Goal: Task Accomplishment & Management: Manage account settings

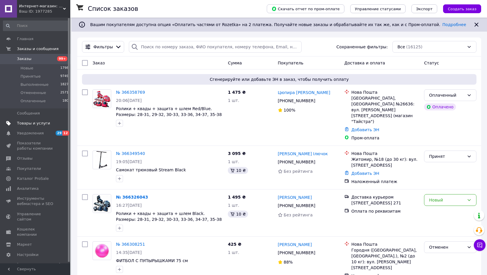
click at [44, 125] on span "Товары и услуги" at bounding box center [33, 123] width 33 height 5
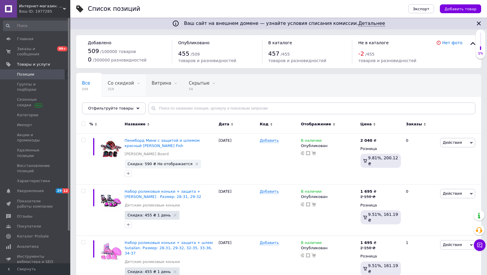
click at [121, 87] on span "319" at bounding box center [121, 89] width 26 height 4
click at [461, 144] on span "Действия" at bounding box center [457, 142] width 35 height 9
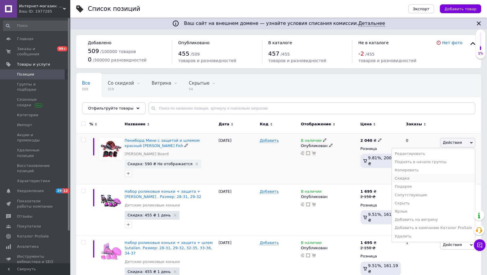
click at [439, 179] on li "Скидка" at bounding box center [433, 178] width 83 height 8
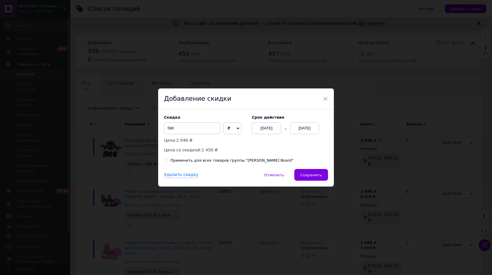
click at [306, 129] on div "[DATE]" at bounding box center [304, 128] width 29 height 12
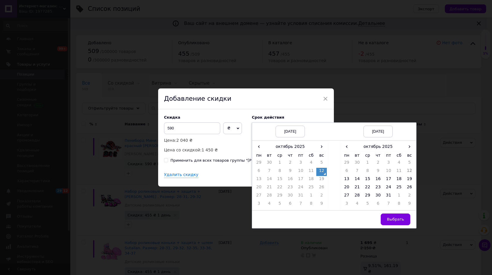
click at [407, 172] on td "12" at bounding box center [409, 172] width 11 height 8
click at [408, 172] on td "12" at bounding box center [409, 172] width 11 height 8
click at [396, 218] on span "Выбрать" at bounding box center [395, 219] width 17 height 4
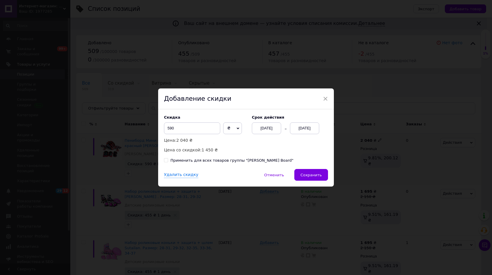
click at [235, 131] on span "₴" at bounding box center [232, 128] width 19 height 12
click at [234, 145] on li "%" at bounding box center [232, 140] width 18 height 8
drag, startPoint x: 242, startPoint y: 131, endPoint x: 226, endPoint y: 130, distance: 15.3
click at [242, 130] on div "Скидка 99.99 % ₴ Цена: 2 040 ₴ Цена со скидкой: 0.20 ₴" at bounding box center [205, 134] width 82 height 38
click at [227, 130] on span "%" at bounding box center [229, 128] width 4 height 5
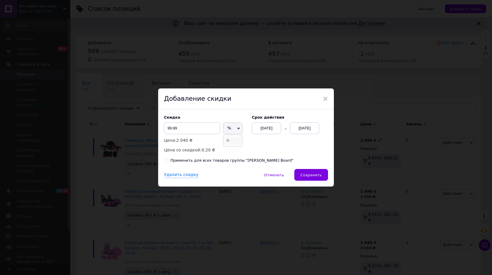
click at [231, 140] on li "₴" at bounding box center [232, 140] width 19 height 8
click at [189, 129] on input "99.99" at bounding box center [192, 128] width 56 height 12
type input "500"
drag, startPoint x: 192, startPoint y: 126, endPoint x: 154, endPoint y: 125, distance: 37.5
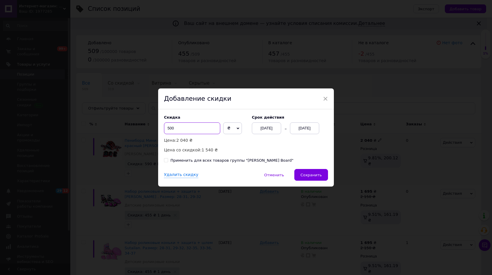
click at [154, 125] on div "× Добавление скидки Скидка 500 ₴ % Цена: 2 040 ₴ Цена со скидкой: 1 540 ₴ Cрок …" at bounding box center [246, 137] width 492 height 275
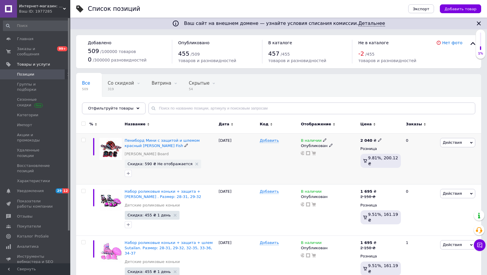
click at [446, 143] on span "Действия" at bounding box center [452, 142] width 19 height 4
click at [428, 176] on li "Скидка" at bounding box center [433, 178] width 83 height 8
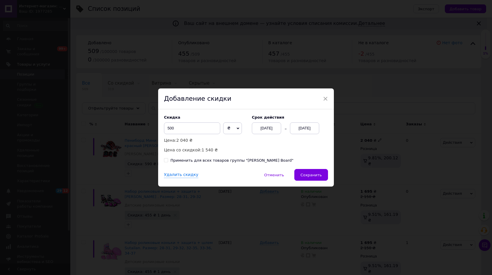
click at [225, 130] on span "₴" at bounding box center [232, 128] width 19 height 12
click at [198, 126] on input "500" at bounding box center [192, 128] width 56 height 12
click at [186, 131] on input "500" at bounding box center [192, 128] width 56 height 12
drag, startPoint x: 170, startPoint y: 132, endPoint x: 160, endPoint y: 132, distance: 10.0
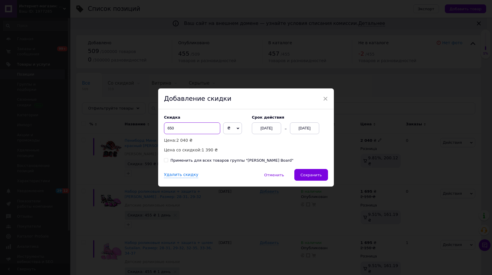
click at [160, 132] on div "Скидка 650 ₴ % Цена: 2 040 ₴ Цена со скидкой: 1 390 ₴ Cрок действия [DATE] [DAT…" at bounding box center [246, 139] width 176 height 60
drag, startPoint x: 178, startPoint y: 132, endPoint x: 184, endPoint y: 127, distance: 7.3
click at [172, 130] on input "600" at bounding box center [192, 128] width 56 height 12
click at [196, 127] on input "600" at bounding box center [192, 128] width 56 height 12
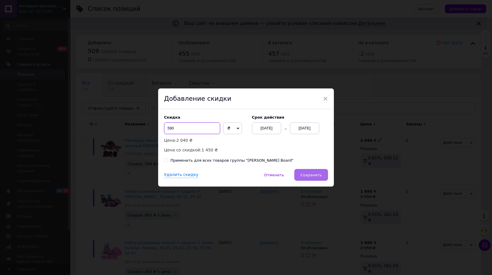
type input "590"
click at [317, 179] on button "Сохранить" at bounding box center [311, 175] width 34 height 12
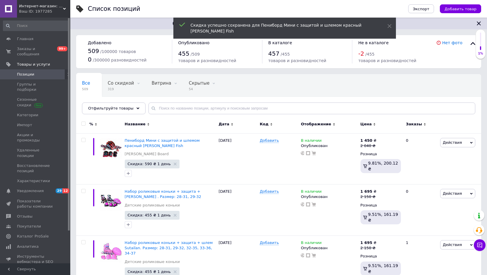
click at [84, 124] on input "checkbox" at bounding box center [83, 124] width 4 height 4
checkbox input "true"
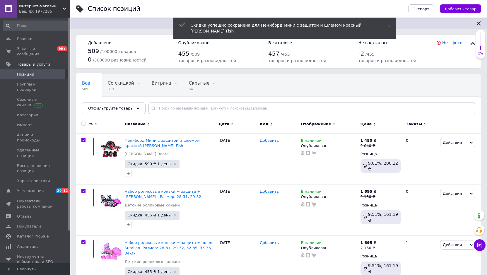
checkbox input "true"
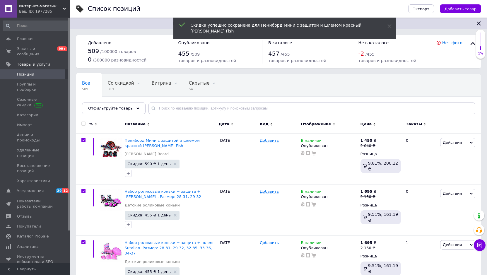
checkbox input "true"
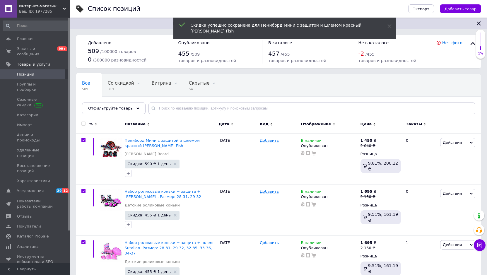
checkbox input "true"
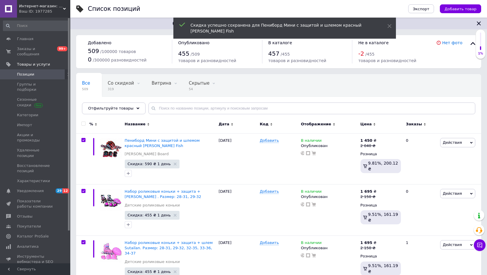
checkbox input "true"
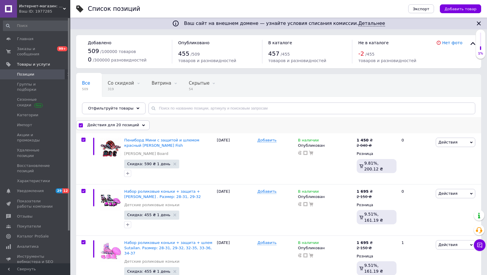
click at [81, 125] on input "checkbox" at bounding box center [81, 126] width 4 height 4
checkbox input "false"
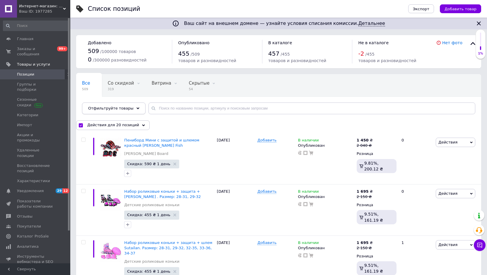
checkbox input "false"
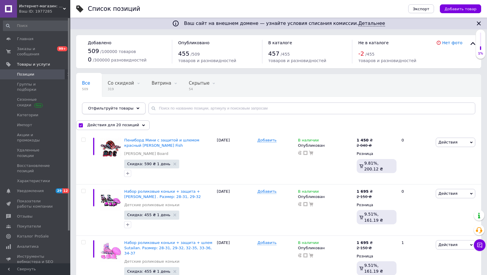
checkbox input "false"
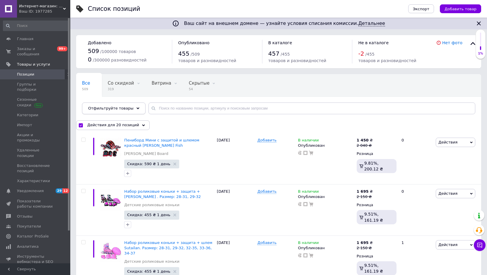
checkbox input "false"
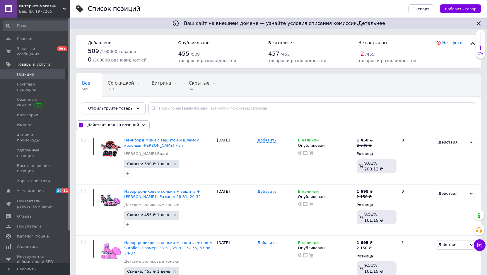
checkbox input "false"
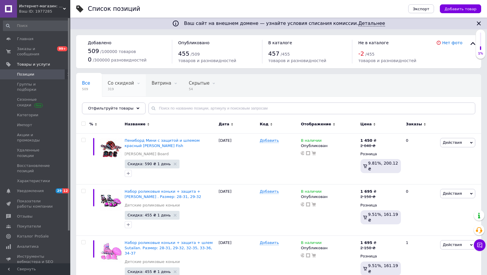
click at [125, 83] on span "Со скидкой" at bounding box center [121, 83] width 26 height 5
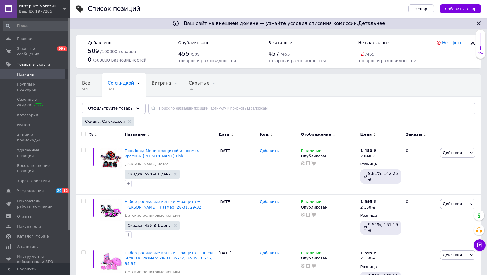
click at [85, 133] on input "checkbox" at bounding box center [83, 134] width 4 height 4
checkbox input "true"
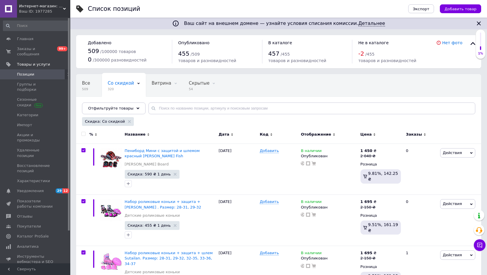
checkbox input "true"
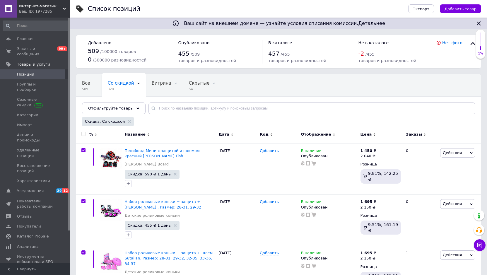
checkbox input "true"
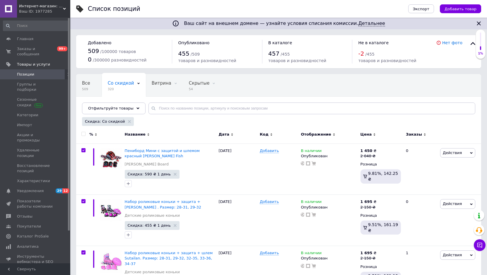
checkbox input "true"
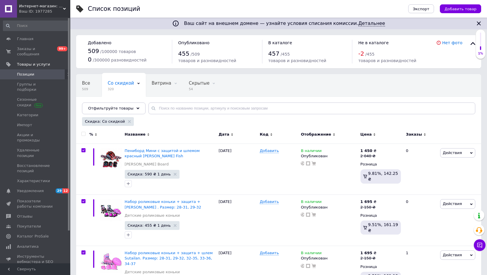
checkbox input "true"
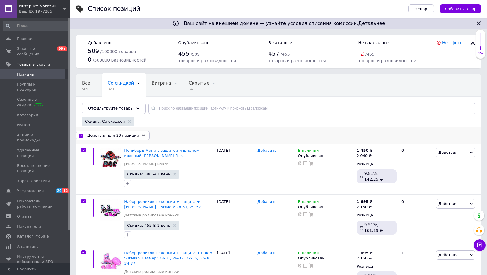
click at [81, 135] on input "checkbox" at bounding box center [81, 136] width 4 height 4
checkbox input "false"
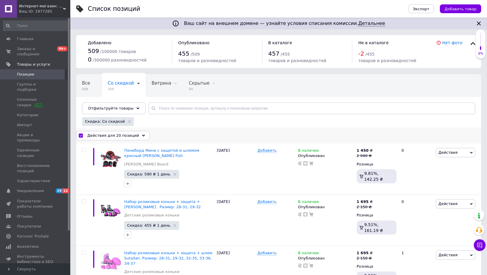
checkbox input "false"
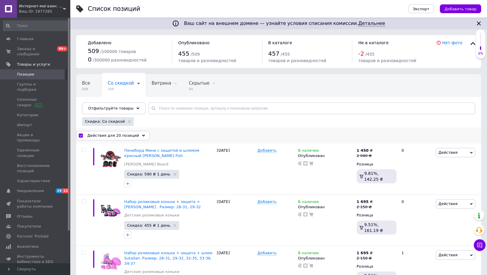
checkbox input "false"
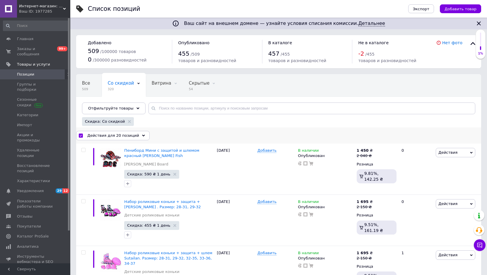
checkbox input "false"
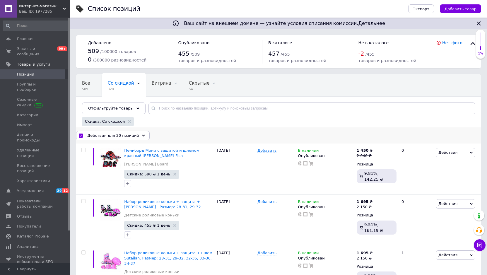
checkbox input "false"
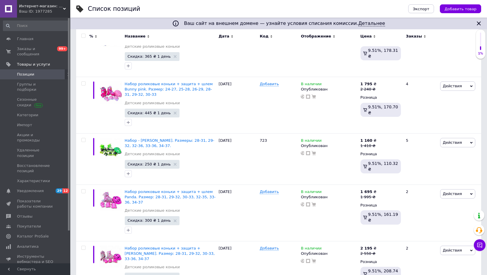
scroll to position [927, 0]
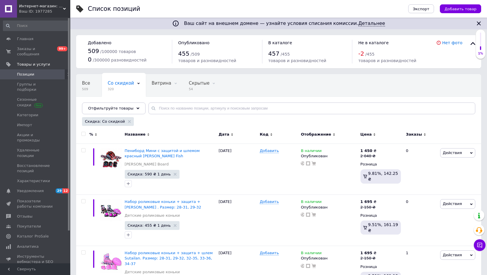
click at [83, 136] on input "checkbox" at bounding box center [83, 134] width 4 height 4
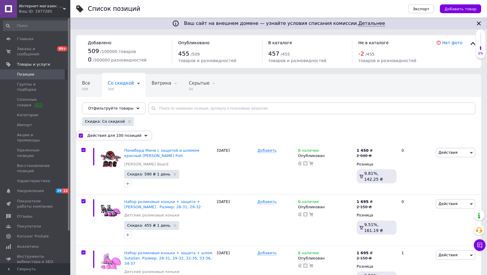
checkbox input "true"
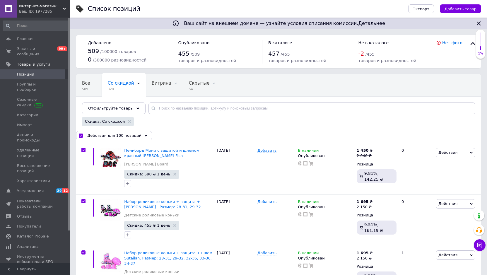
checkbox input "true"
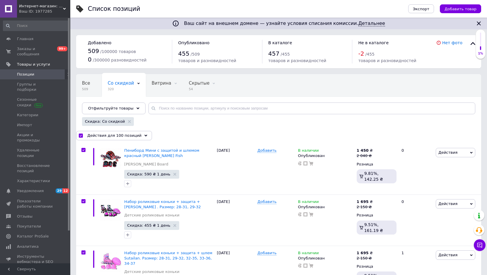
checkbox input "true"
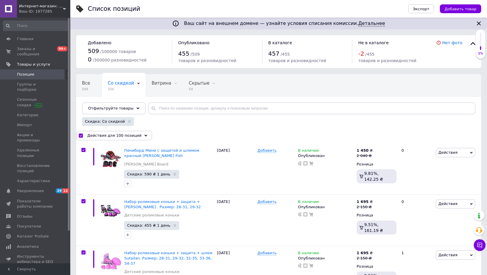
checkbox input "true"
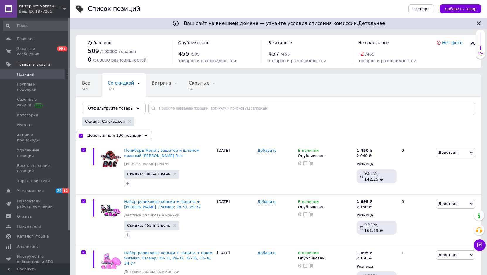
checkbox input "true"
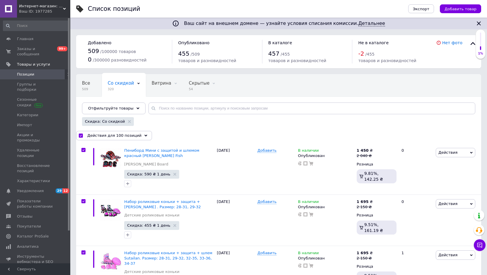
checkbox input "true"
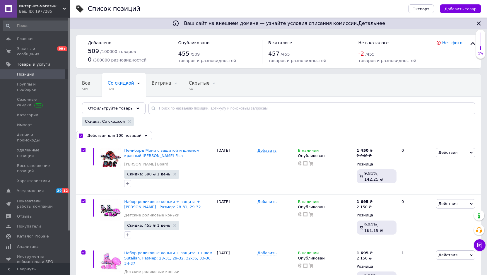
checkbox input "true"
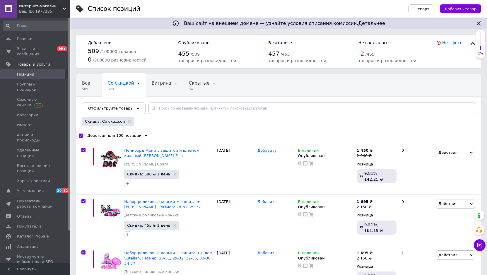
checkbox input "true"
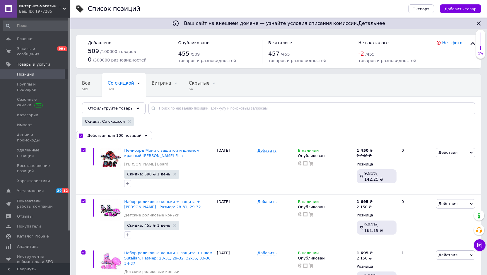
checkbox input "true"
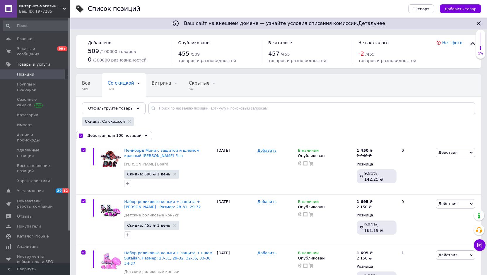
checkbox input "true"
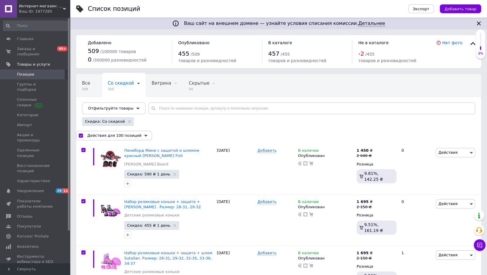
checkbox input "true"
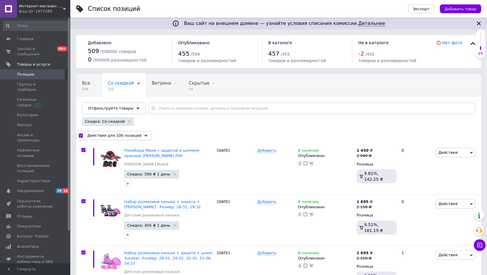
checkbox input "true"
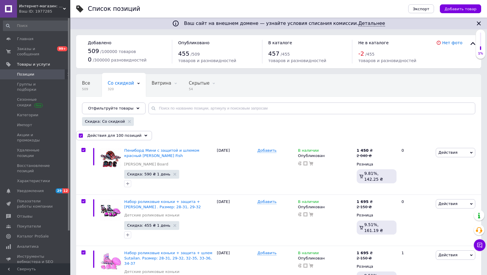
checkbox input "true"
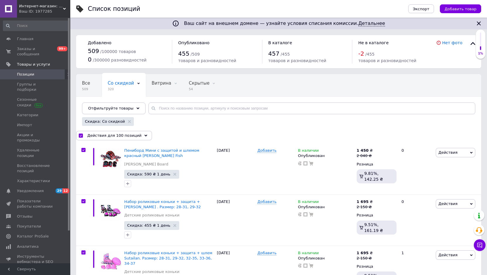
checkbox input "true"
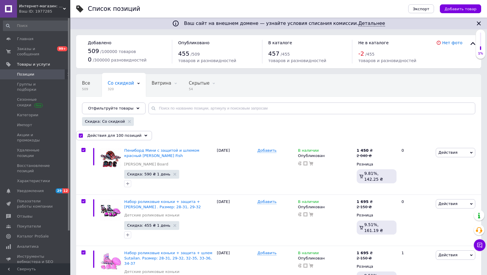
checkbox input "true"
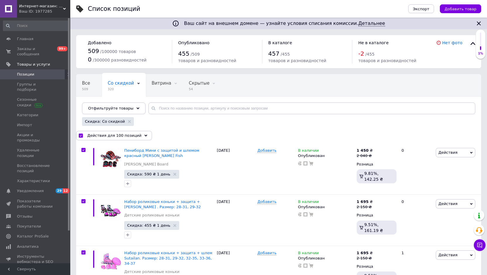
checkbox input "true"
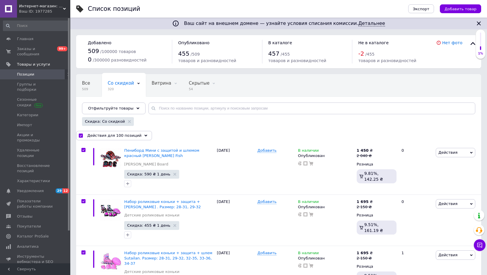
checkbox input "true"
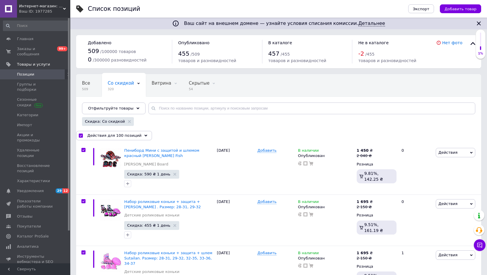
checkbox input "true"
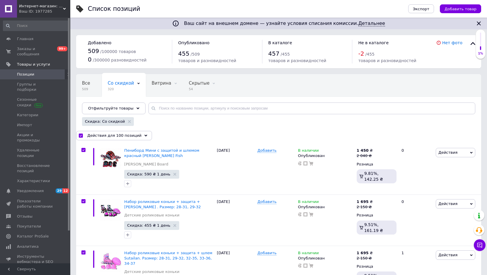
checkbox input "true"
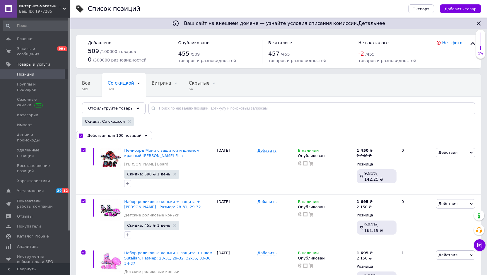
checkbox input "true"
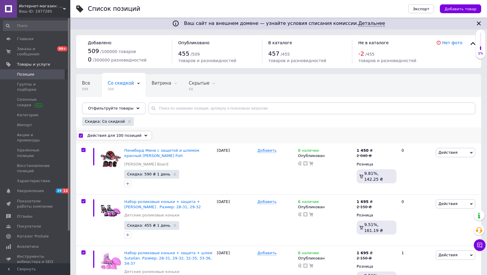
click at [106, 135] on span "Действия для 100 позиций" at bounding box center [114, 135] width 54 height 5
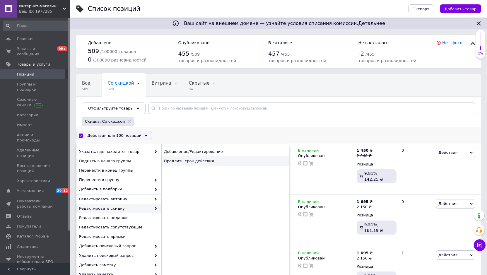
click at [239, 159] on div "Продлить срок действия" at bounding box center [224, 160] width 127 height 9
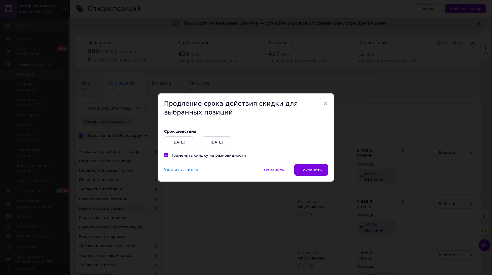
click at [227, 145] on div "[DATE]" at bounding box center [216, 142] width 29 height 12
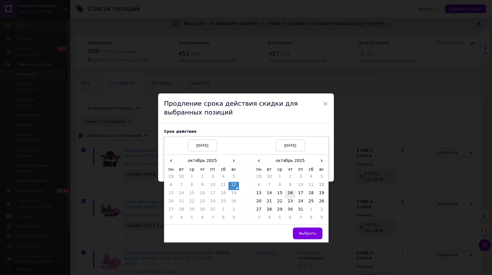
click at [292, 194] on td "16" at bounding box center [290, 194] width 11 height 8
click at [315, 233] on button "Выбрать" at bounding box center [308, 234] width 30 height 12
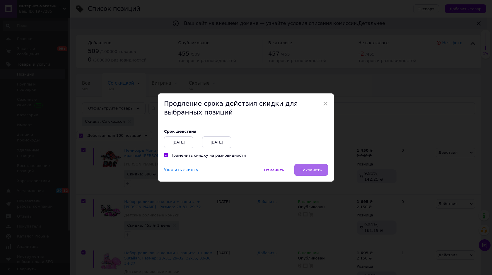
click at [311, 170] on span "Сохранить" at bounding box center [310, 170] width 21 height 4
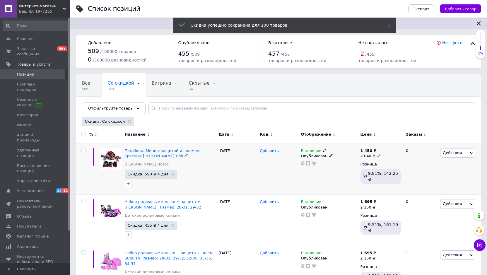
checkbox input "false"
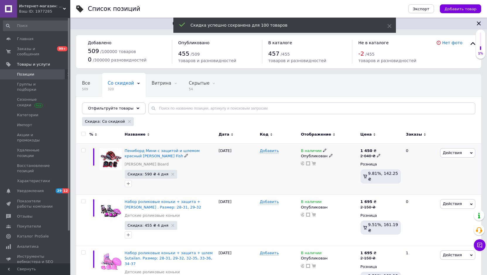
checkbox input "false"
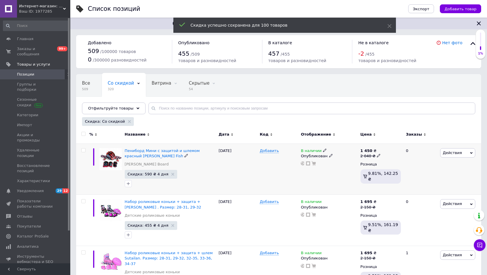
checkbox input "false"
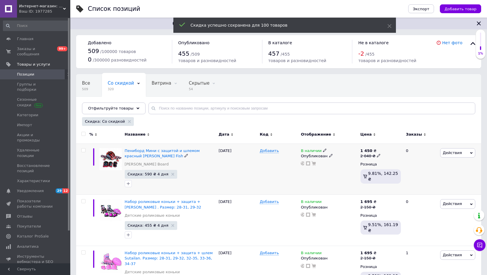
checkbox input "false"
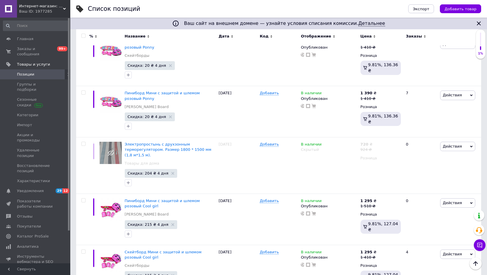
scroll to position [4997, 0]
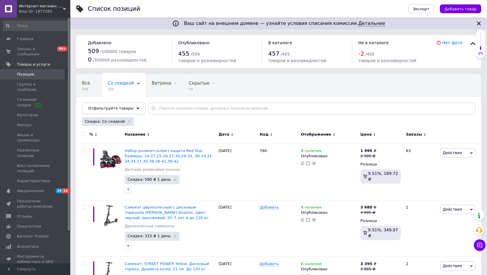
click at [84, 134] on input "checkbox" at bounding box center [83, 134] width 4 height 4
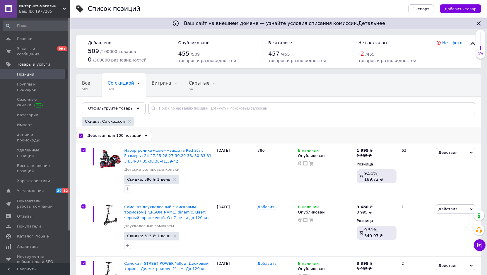
click at [105, 136] on span "Действия для 100 позиций" at bounding box center [114, 135] width 54 height 5
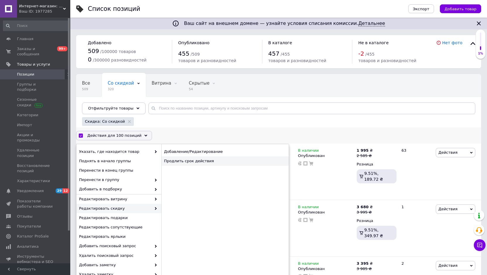
click at [228, 160] on div "Продлить срок действия" at bounding box center [224, 160] width 127 height 9
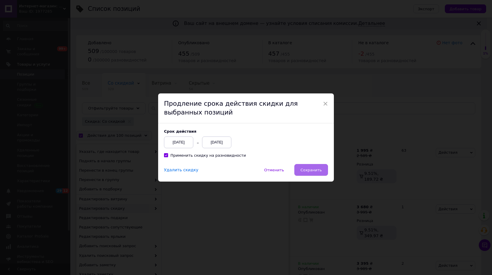
click at [308, 167] on button "Сохранить" at bounding box center [311, 170] width 34 height 12
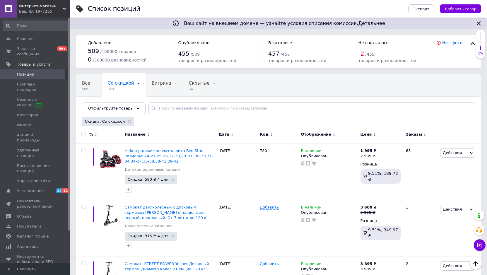
scroll to position [4893, 0]
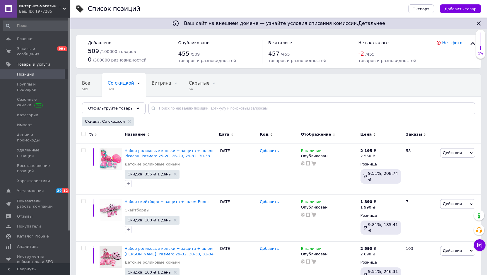
click at [84, 134] on input "checkbox" at bounding box center [83, 134] width 4 height 4
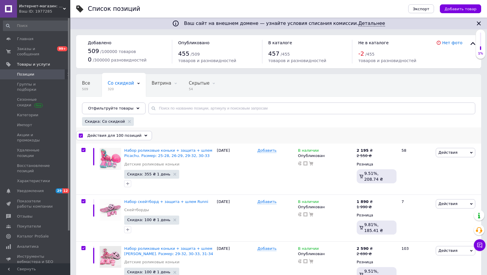
click at [112, 134] on span "Действия для 100 позиций" at bounding box center [114, 135] width 54 height 5
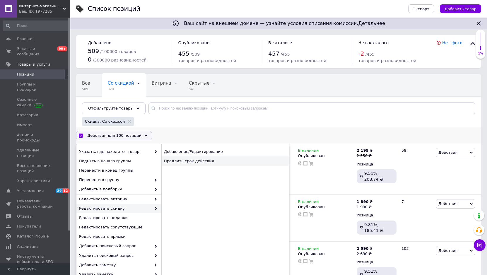
click at [218, 162] on div "Продлить срок действия" at bounding box center [224, 160] width 127 height 9
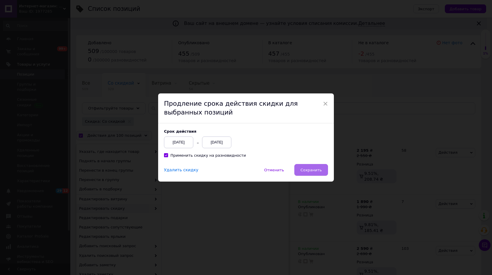
click at [311, 168] on span "Сохранить" at bounding box center [310, 170] width 21 height 4
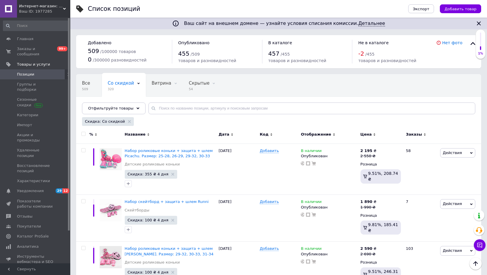
scroll to position [5065, 0]
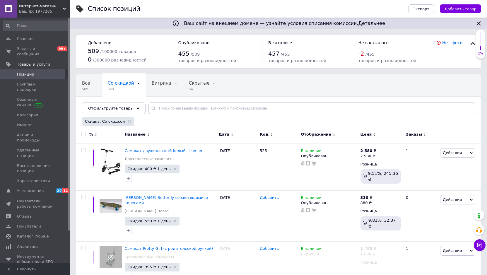
click at [81, 134] on div at bounding box center [84, 134] width 12 height 4
click at [82, 135] on input "checkbox" at bounding box center [83, 134] width 4 height 4
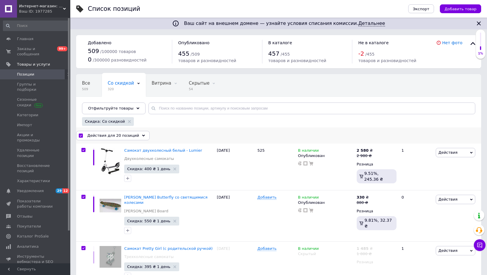
click at [126, 135] on span "Действия для 20 позиций" at bounding box center [113, 135] width 52 height 5
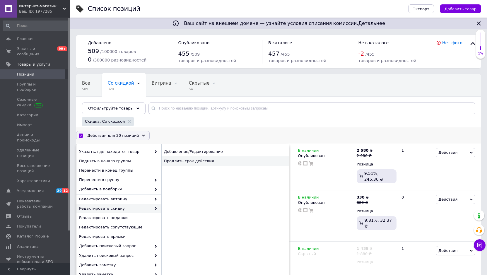
click at [223, 161] on div "Продлить срок действия" at bounding box center [224, 160] width 127 height 9
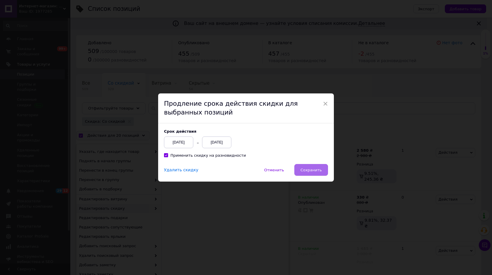
click at [305, 167] on button "Сохранить" at bounding box center [311, 170] width 34 height 12
